Goal: Information Seeking & Learning: Compare options

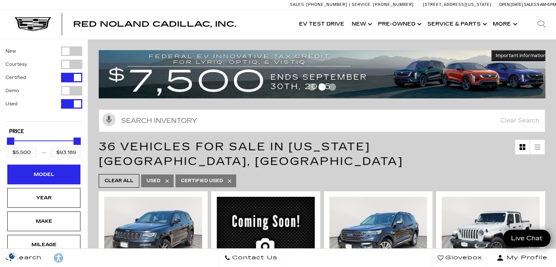
click at [25, 179] on div "Model" at bounding box center [43, 175] width 73 height 20
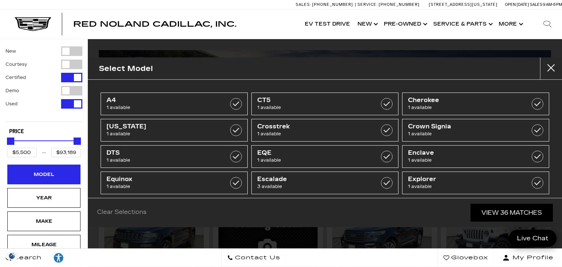
click at [25, 179] on div "Model" at bounding box center [43, 175] width 73 height 20
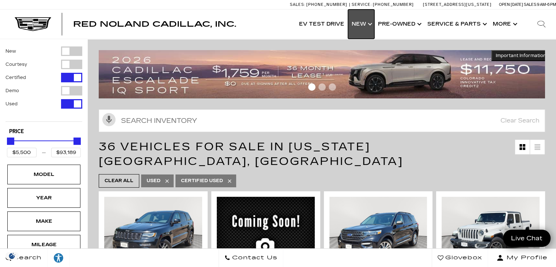
click at [370, 22] on link "Show New" at bounding box center [361, 24] width 26 height 29
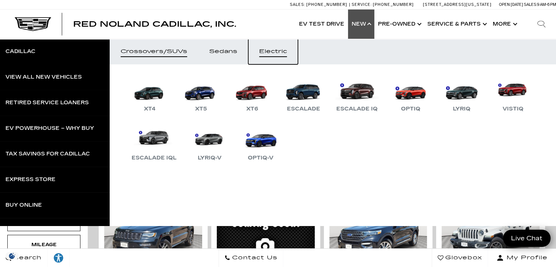
click at [273, 54] on div "Electric" at bounding box center [273, 51] width 28 height 5
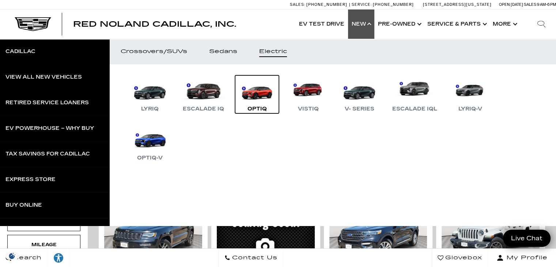
click at [255, 101] on link "OPTIQ" at bounding box center [257, 94] width 44 height 38
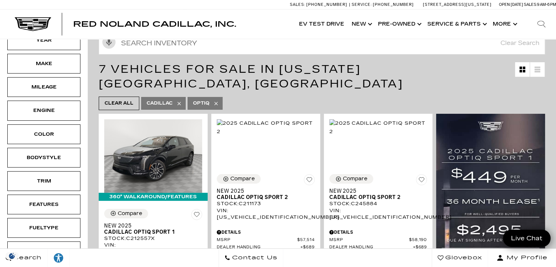
drag, startPoint x: 559, startPoint y: 37, endPoint x: 534, endPoint y: 50, distance: 28.1
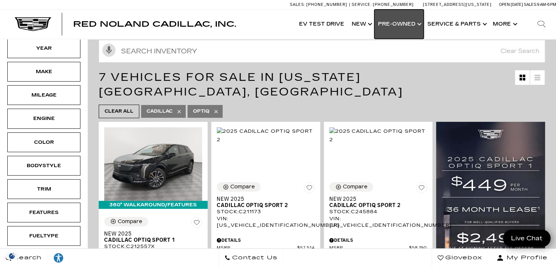
click at [402, 25] on link "Show Pre-Owned" at bounding box center [399, 24] width 49 height 29
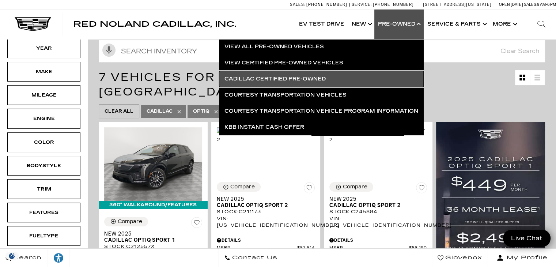
click at [327, 76] on link "Cadillac Certified Pre-Owned" at bounding box center [321, 79] width 205 height 16
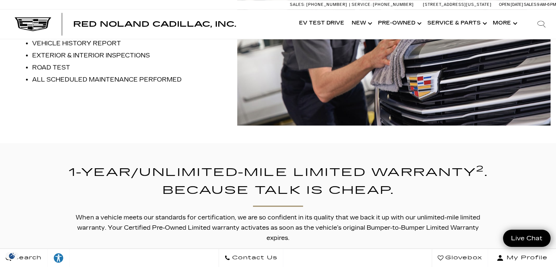
scroll to position [714, 0]
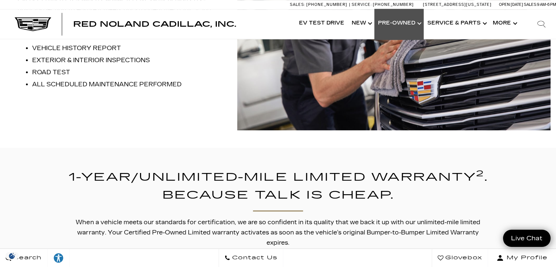
click at [393, 34] on link "Show Pre-Owned" at bounding box center [399, 23] width 49 height 29
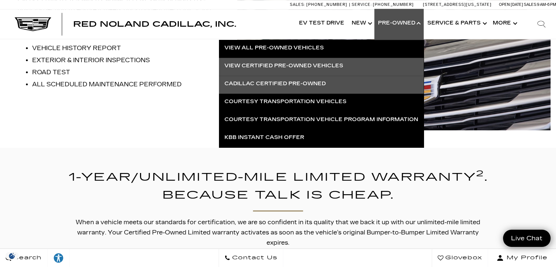
click at [362, 64] on link "View Certified Pre-Owned Vehicles" at bounding box center [321, 66] width 205 height 16
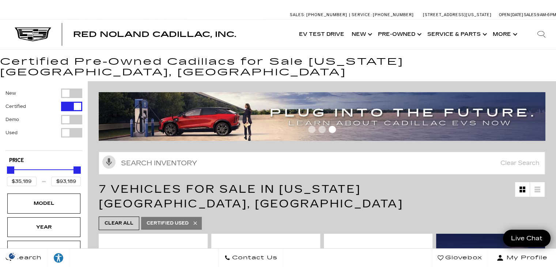
drag, startPoint x: 0, startPoint y: 0, endPoint x: 534, endPoint y: 23, distance: 534.1
click at [304, 35] on link "EV Test Drive" at bounding box center [322, 34] width 53 height 29
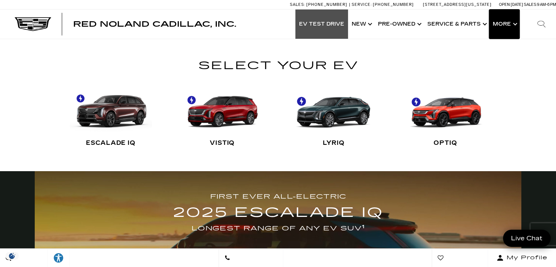
click at [512, 27] on button "Show More" at bounding box center [504, 24] width 30 height 29
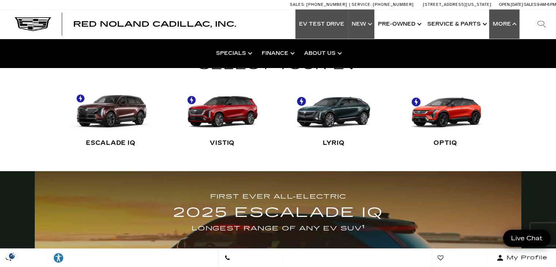
click at [371, 30] on link "Show New" at bounding box center [361, 24] width 26 height 29
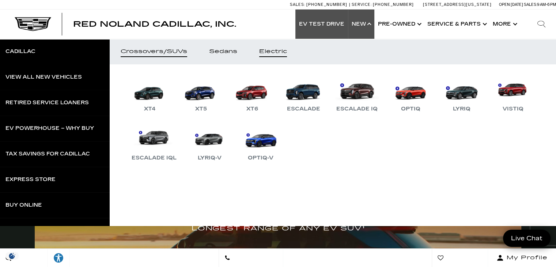
click at [264, 57] on link "Electric" at bounding box center [273, 52] width 50 height 26
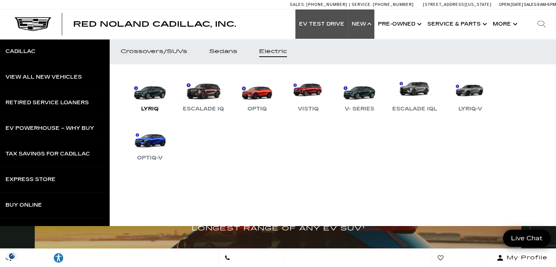
click at [155, 96] on link "LYRIQ" at bounding box center [150, 94] width 44 height 38
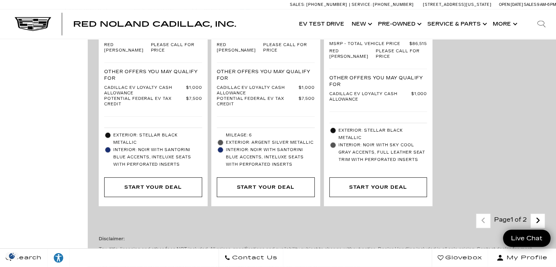
scroll to position [2180, 0]
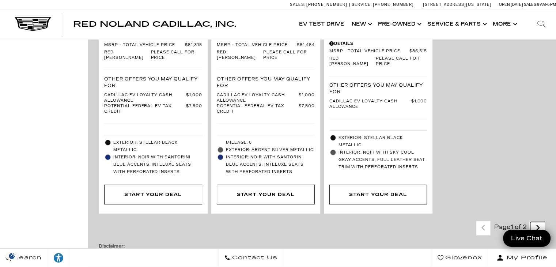
click at [541, 222] on icon "next page" at bounding box center [538, 228] width 5 height 12
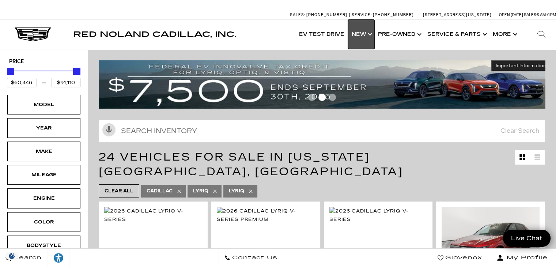
click at [366, 31] on link "Show New" at bounding box center [361, 34] width 26 height 29
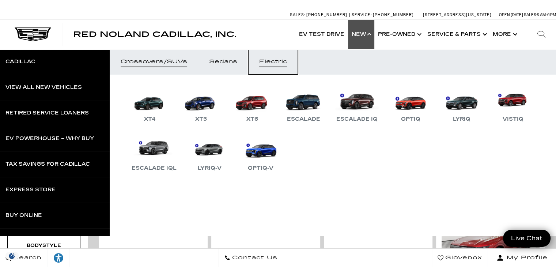
click at [277, 63] on div "Electric" at bounding box center [273, 61] width 28 height 5
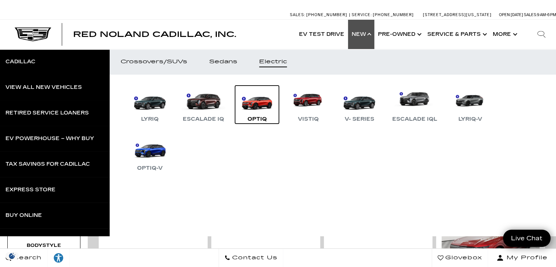
click at [253, 110] on link "OPTIQ" at bounding box center [257, 105] width 44 height 38
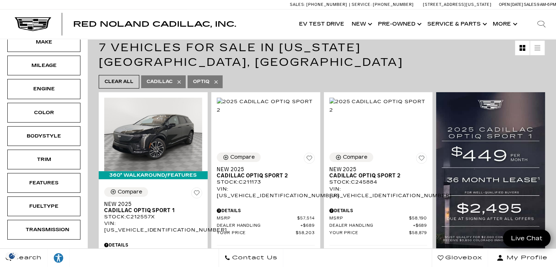
scroll to position [113, 0]
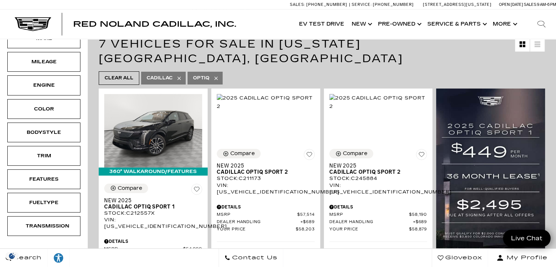
drag, startPoint x: 0, startPoint y: 0, endPoint x: 534, endPoint y: 59, distance: 536.8
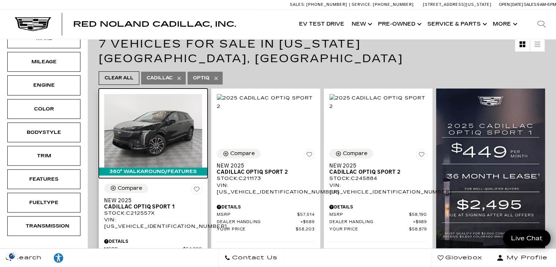
click at [155, 116] on img at bounding box center [153, 131] width 98 height 74
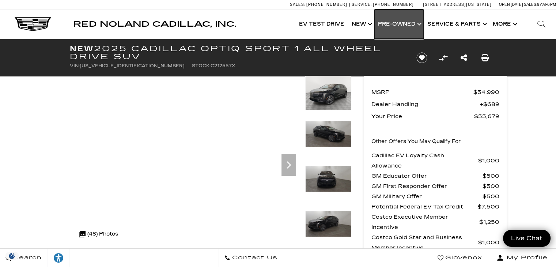
click at [405, 25] on link "Show Pre-Owned" at bounding box center [399, 24] width 49 height 29
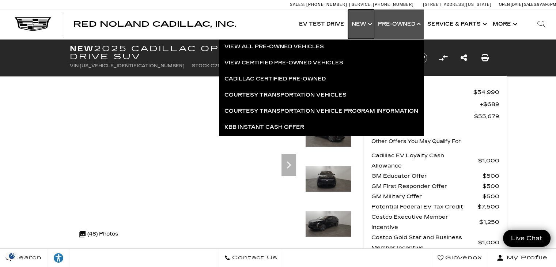
click at [372, 26] on link "Show New" at bounding box center [361, 24] width 26 height 29
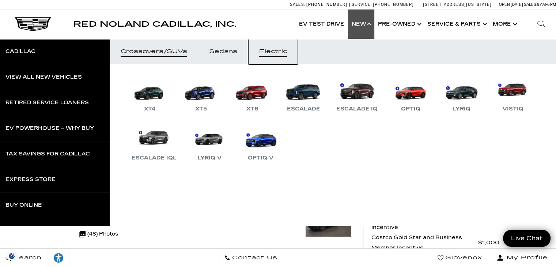
click at [269, 53] on div "Electric" at bounding box center [273, 51] width 28 height 5
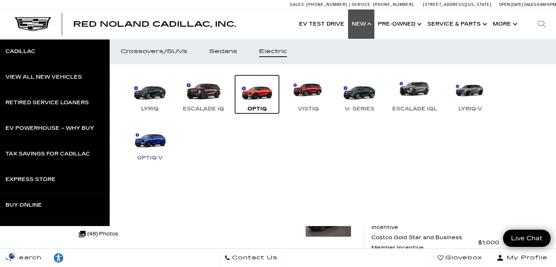
click at [257, 95] on link "OPTIQ" at bounding box center [257, 94] width 44 height 38
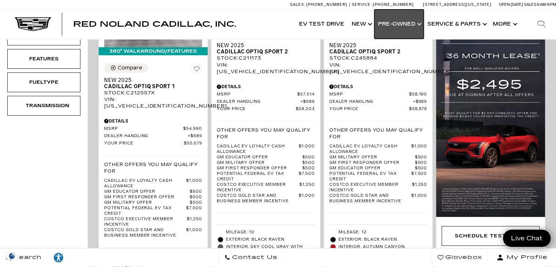
click at [417, 27] on link "Show Pre-Owned" at bounding box center [399, 24] width 49 height 29
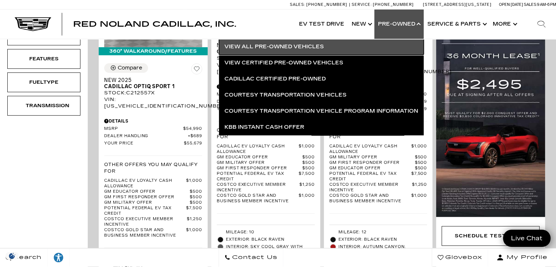
click at [357, 48] on link "View All Pre-Owned Vehicles" at bounding box center [321, 47] width 205 height 16
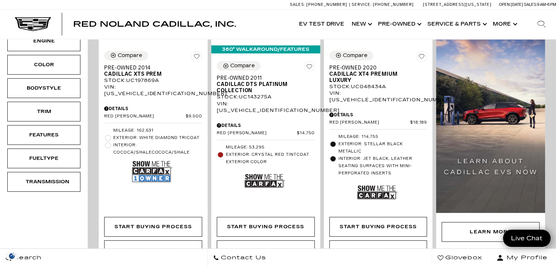
scroll to position [212, 0]
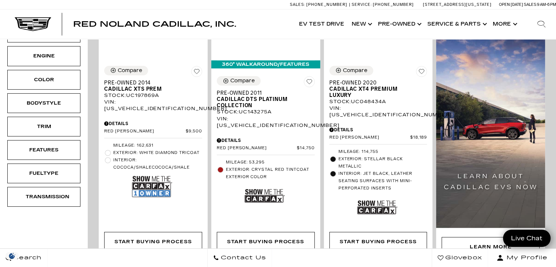
drag, startPoint x: 559, startPoint y: 12, endPoint x: 556, endPoint y: 33, distance: 21.1
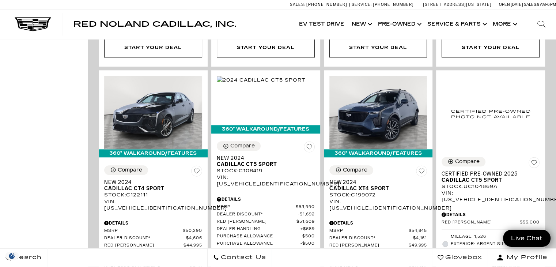
scroll to position [736, 0]
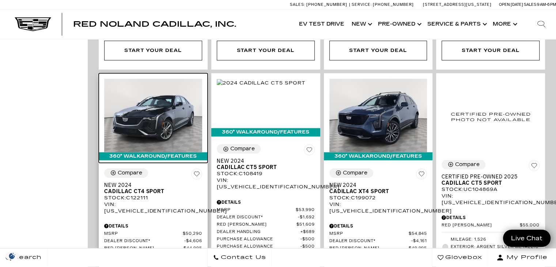
click at [177, 79] on img at bounding box center [153, 116] width 98 height 74
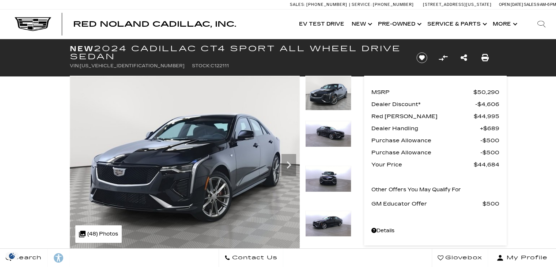
click at [193, 161] on img at bounding box center [185, 162] width 230 height 173
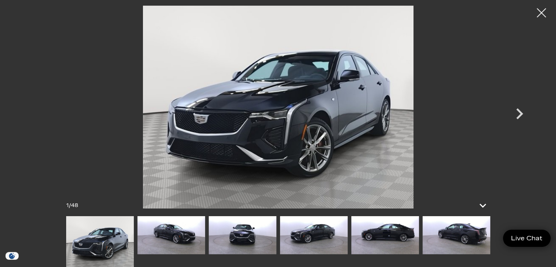
click at [474, 132] on img at bounding box center [278, 106] width 439 height 203
click at [143, 225] on img at bounding box center [172, 235] width 68 height 38
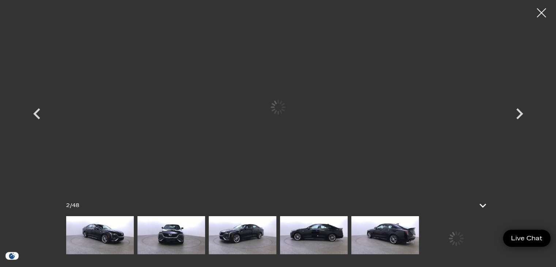
click at [134, 225] on img at bounding box center [100, 235] width 68 height 38
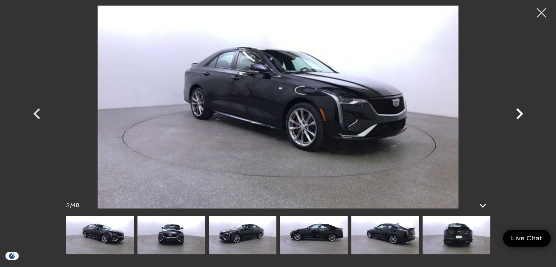
click at [521, 109] on icon "Next" at bounding box center [520, 114] width 22 height 22
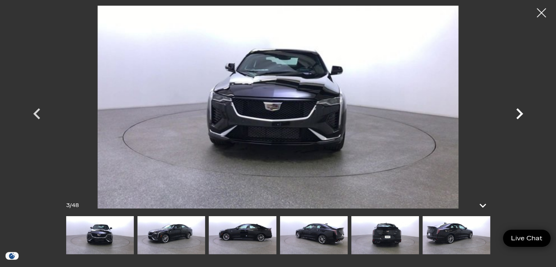
click at [521, 109] on icon "Next" at bounding box center [520, 114] width 22 height 22
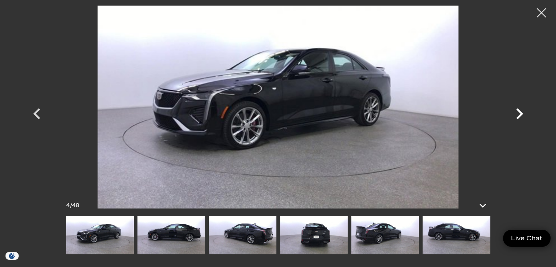
click at [521, 109] on icon "Next" at bounding box center [520, 114] width 22 height 22
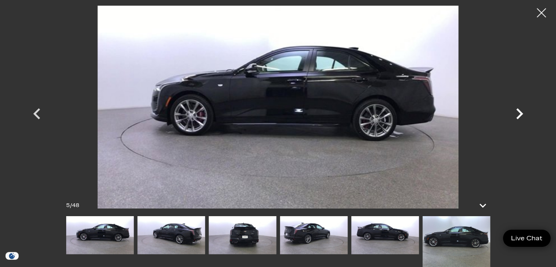
click at [521, 109] on icon "Next" at bounding box center [520, 114] width 22 height 22
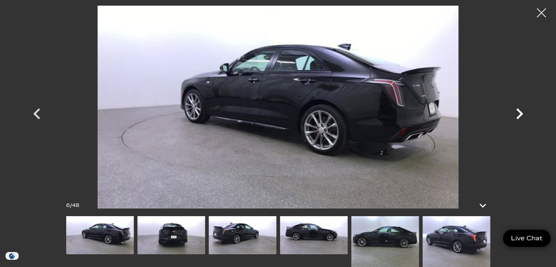
click at [521, 109] on icon "Next" at bounding box center [520, 114] width 22 height 22
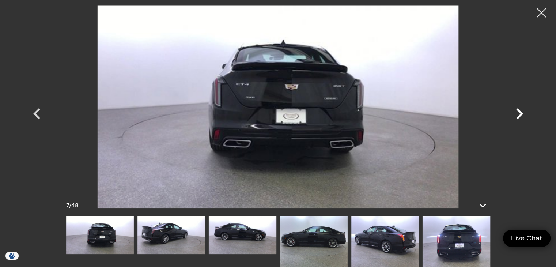
click at [521, 109] on icon "Next" at bounding box center [520, 114] width 22 height 22
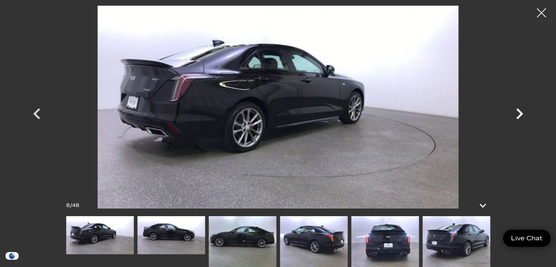
click at [521, 109] on icon "Next" at bounding box center [520, 114] width 22 height 22
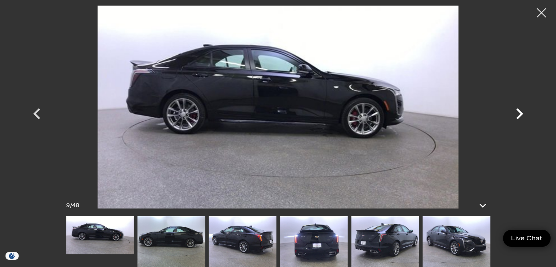
click at [521, 109] on icon "Next" at bounding box center [520, 114] width 22 height 22
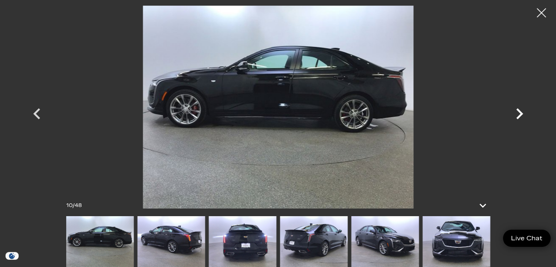
click at [521, 109] on icon "Next" at bounding box center [520, 114] width 22 height 22
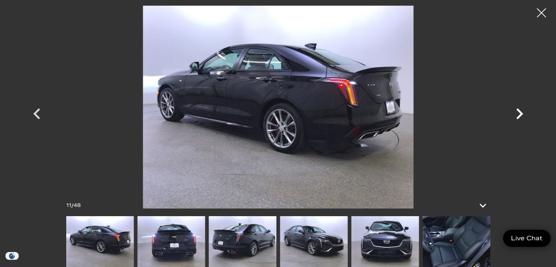
click at [521, 109] on icon "Next" at bounding box center [520, 114] width 22 height 22
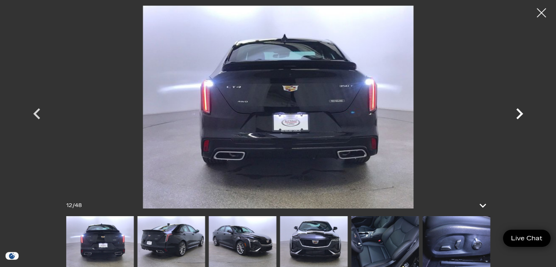
click at [521, 109] on icon "Next" at bounding box center [520, 114] width 22 height 22
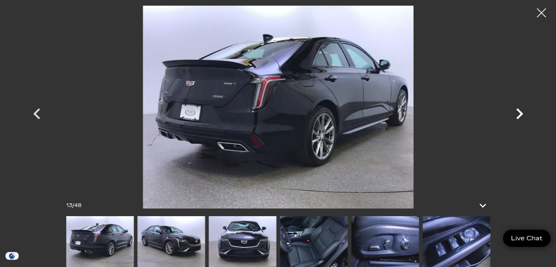
click at [521, 109] on icon "Next" at bounding box center [520, 114] width 22 height 22
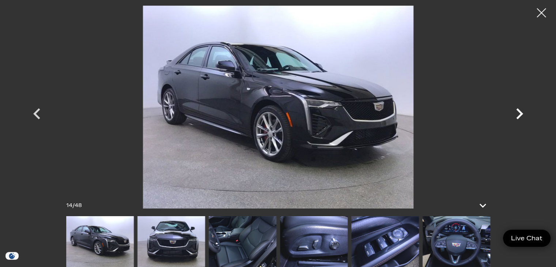
click at [521, 109] on icon "Next" at bounding box center [520, 114] width 22 height 22
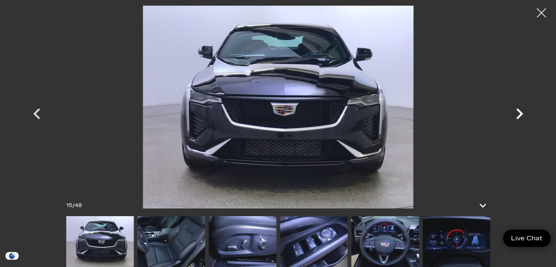
click at [521, 109] on icon "Next" at bounding box center [520, 114] width 22 height 22
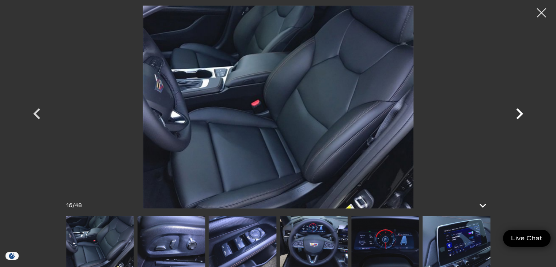
click at [521, 109] on icon "Next" at bounding box center [520, 114] width 22 height 22
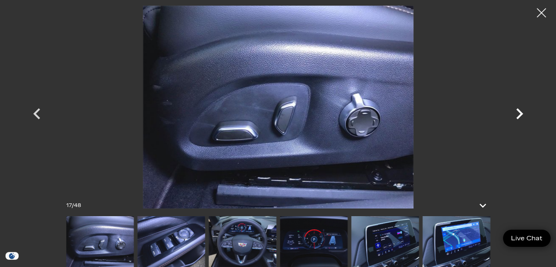
click at [521, 109] on icon "Next" at bounding box center [520, 114] width 22 height 22
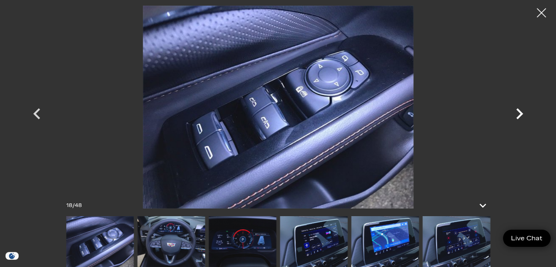
click at [521, 109] on icon "Next" at bounding box center [520, 114] width 22 height 22
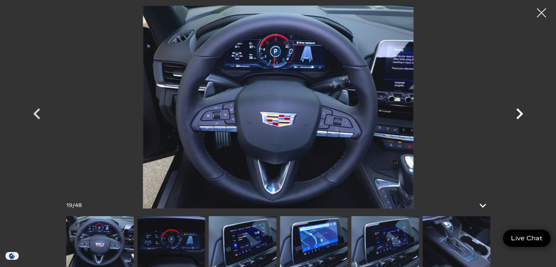
click at [521, 109] on icon "Next" at bounding box center [520, 114] width 22 height 22
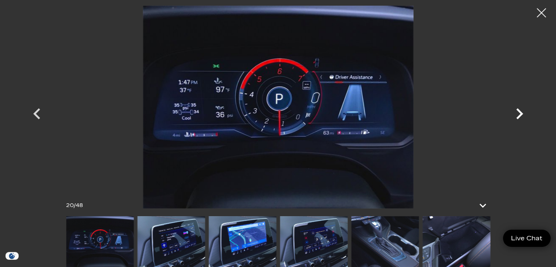
click at [521, 109] on icon "Next" at bounding box center [520, 114] width 22 height 22
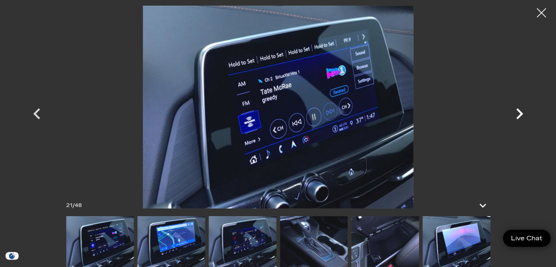
click at [521, 109] on icon "Next" at bounding box center [520, 114] width 22 height 22
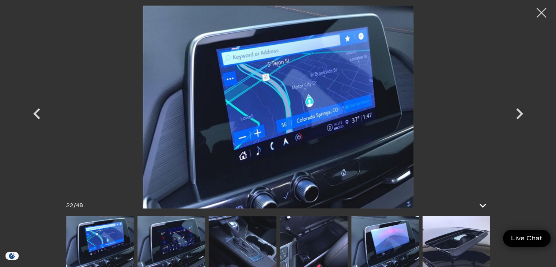
drag, startPoint x: 521, startPoint y: 109, endPoint x: 539, endPoint y: 15, distance: 96.2
click at [539, 15] on div at bounding box center [541, 12] width 19 height 19
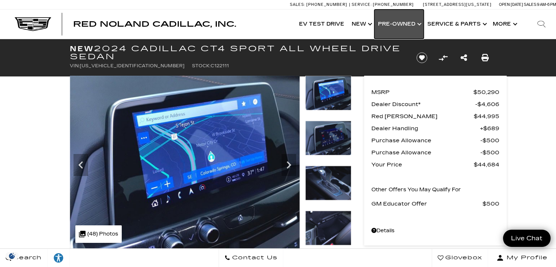
click at [391, 27] on link "Show Pre-Owned" at bounding box center [399, 24] width 49 height 29
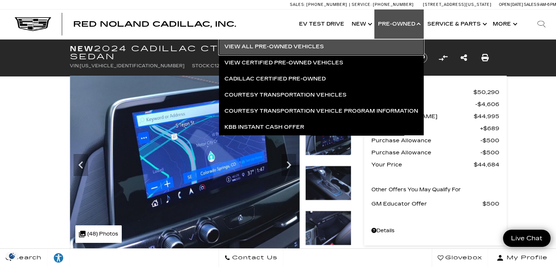
click at [331, 48] on link "View All Pre-Owned Vehicles" at bounding box center [321, 47] width 205 height 16
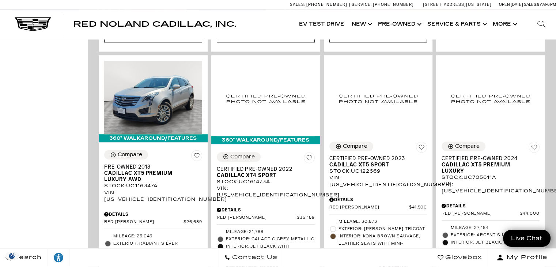
scroll to position [448, 0]
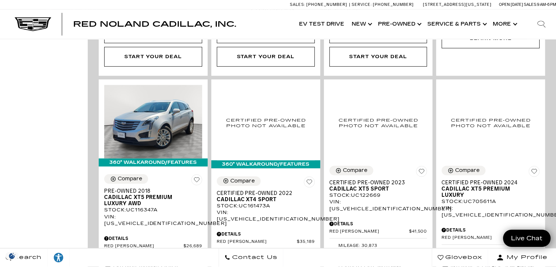
drag, startPoint x: 560, startPoint y: 28, endPoint x: 559, endPoint y: 71, distance: 42.8
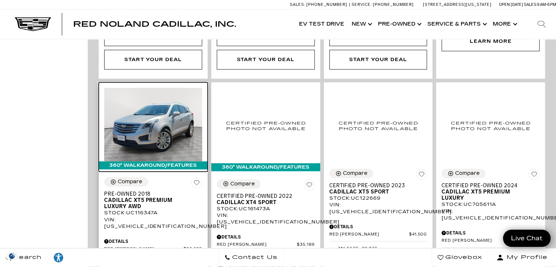
click at [161, 88] on img at bounding box center [153, 125] width 98 height 74
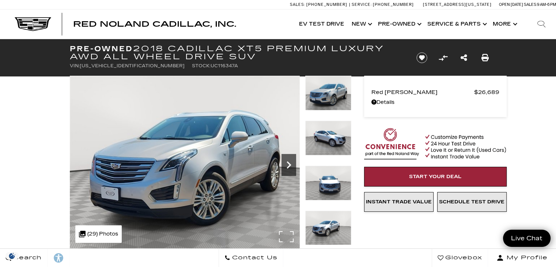
click at [290, 168] on icon "Next" at bounding box center [289, 165] width 15 height 15
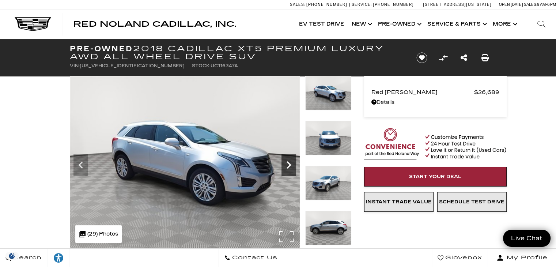
click at [290, 168] on icon "Next" at bounding box center [289, 165] width 15 height 15
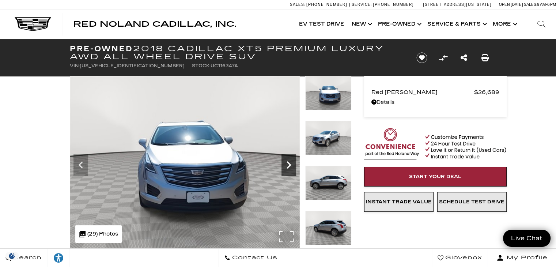
click at [290, 168] on icon "Next" at bounding box center [289, 165] width 15 height 15
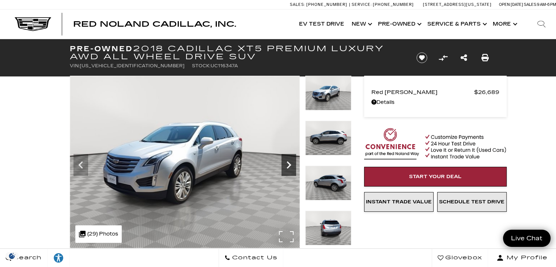
click at [290, 168] on icon "Next" at bounding box center [289, 165] width 15 height 15
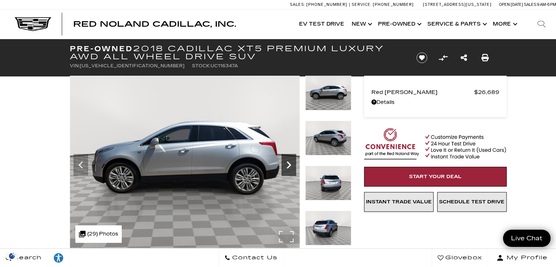
click at [290, 168] on icon "Next" at bounding box center [289, 165] width 15 height 15
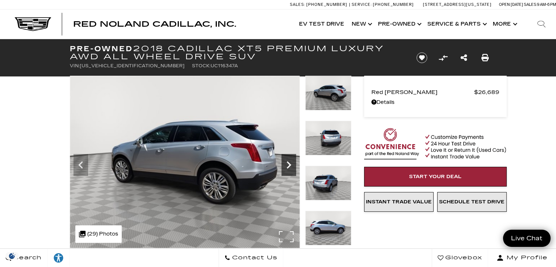
click at [290, 168] on icon "Next" at bounding box center [289, 165] width 15 height 15
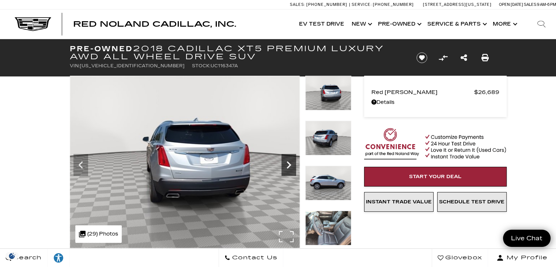
click at [290, 168] on icon "Next" at bounding box center [289, 165] width 15 height 15
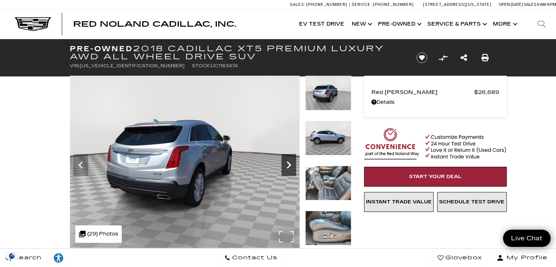
click at [290, 168] on icon "Next" at bounding box center [289, 165] width 15 height 15
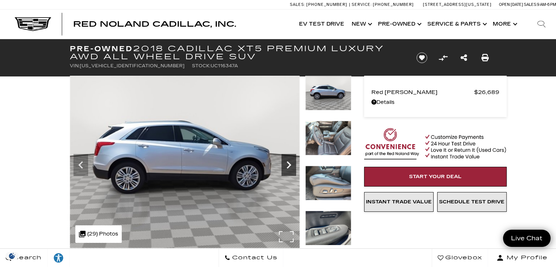
click at [290, 168] on icon "Next" at bounding box center [289, 165] width 15 height 15
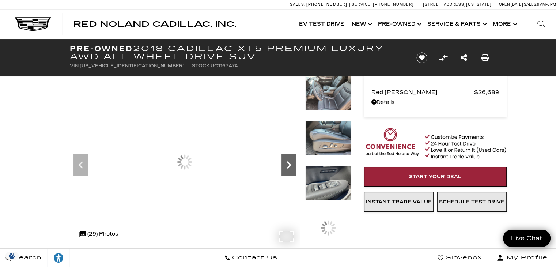
click at [290, 168] on icon "Next" at bounding box center [289, 165] width 15 height 15
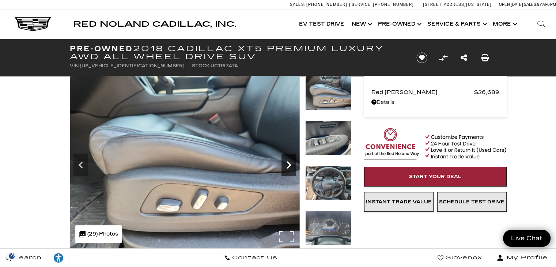
click at [290, 168] on icon "Next" at bounding box center [289, 165] width 15 height 15
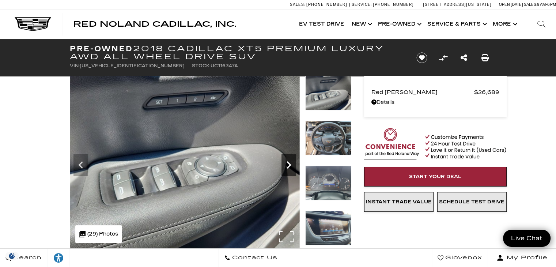
click at [290, 168] on icon "Next" at bounding box center [289, 165] width 15 height 15
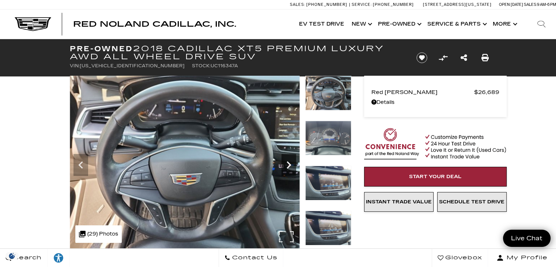
click at [290, 168] on icon "Next" at bounding box center [289, 165] width 15 height 15
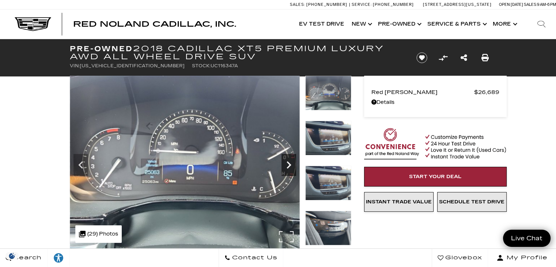
click at [290, 168] on icon "Next" at bounding box center [289, 165] width 15 height 15
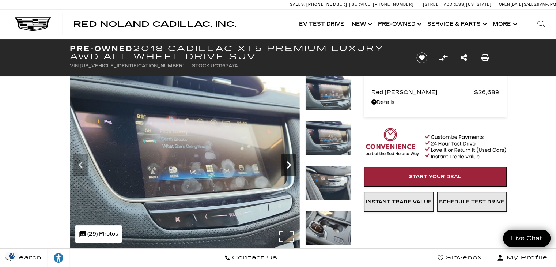
click at [290, 168] on icon "Next" at bounding box center [289, 165] width 15 height 15
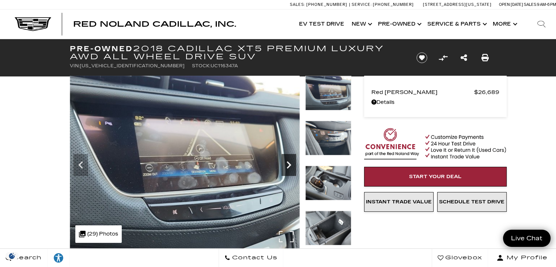
click at [290, 168] on icon "Next" at bounding box center [289, 165] width 15 height 15
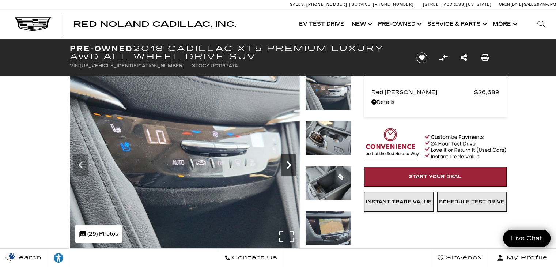
click at [290, 168] on icon "Next" at bounding box center [289, 165] width 15 height 15
